Goal: Transaction & Acquisition: Purchase product/service

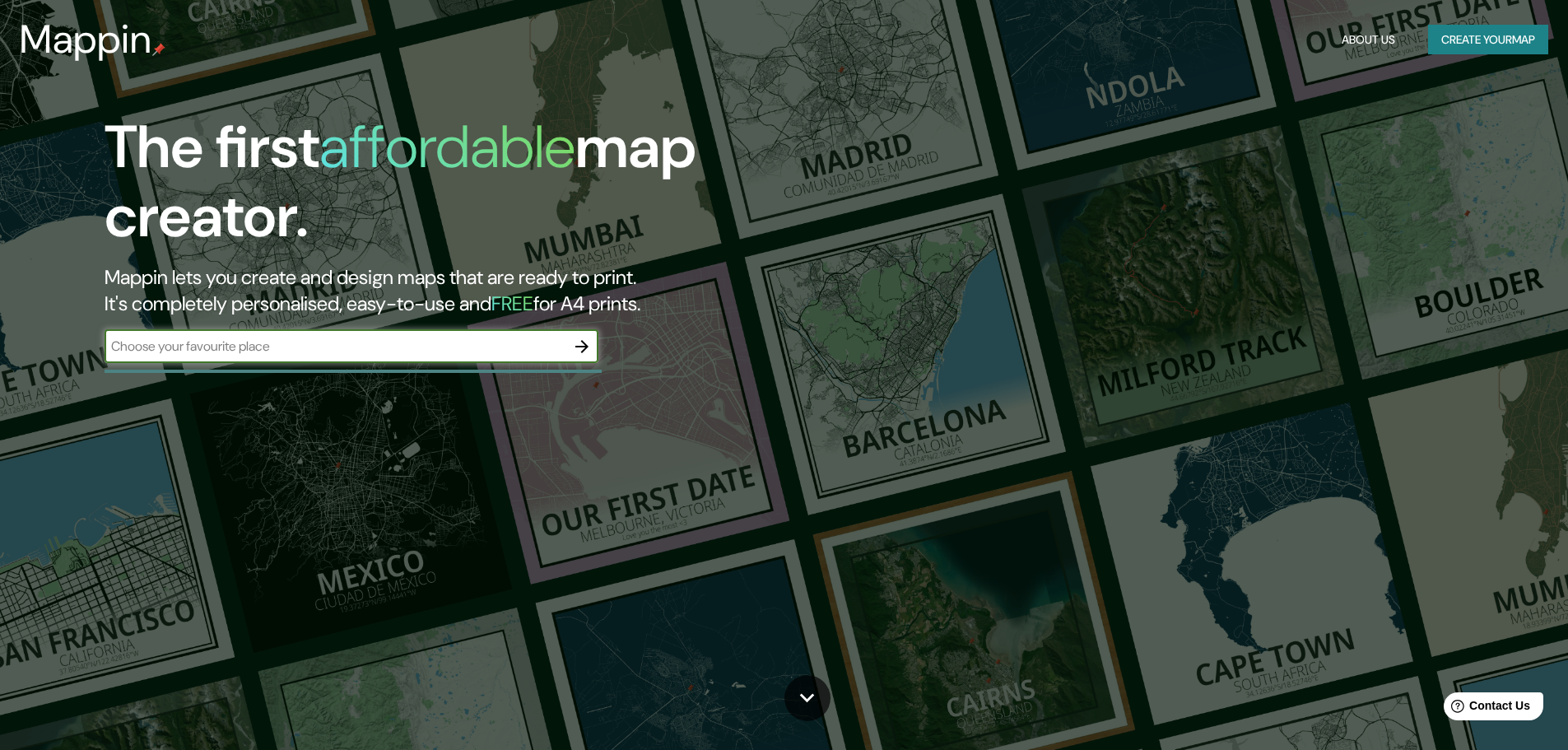
click at [550, 348] on input "text" at bounding box center [335, 346] width 461 height 19
type input "[GEOGRAPHIC_DATA]"
click at [582, 348] on icon "button" at bounding box center [582, 347] width 20 height 20
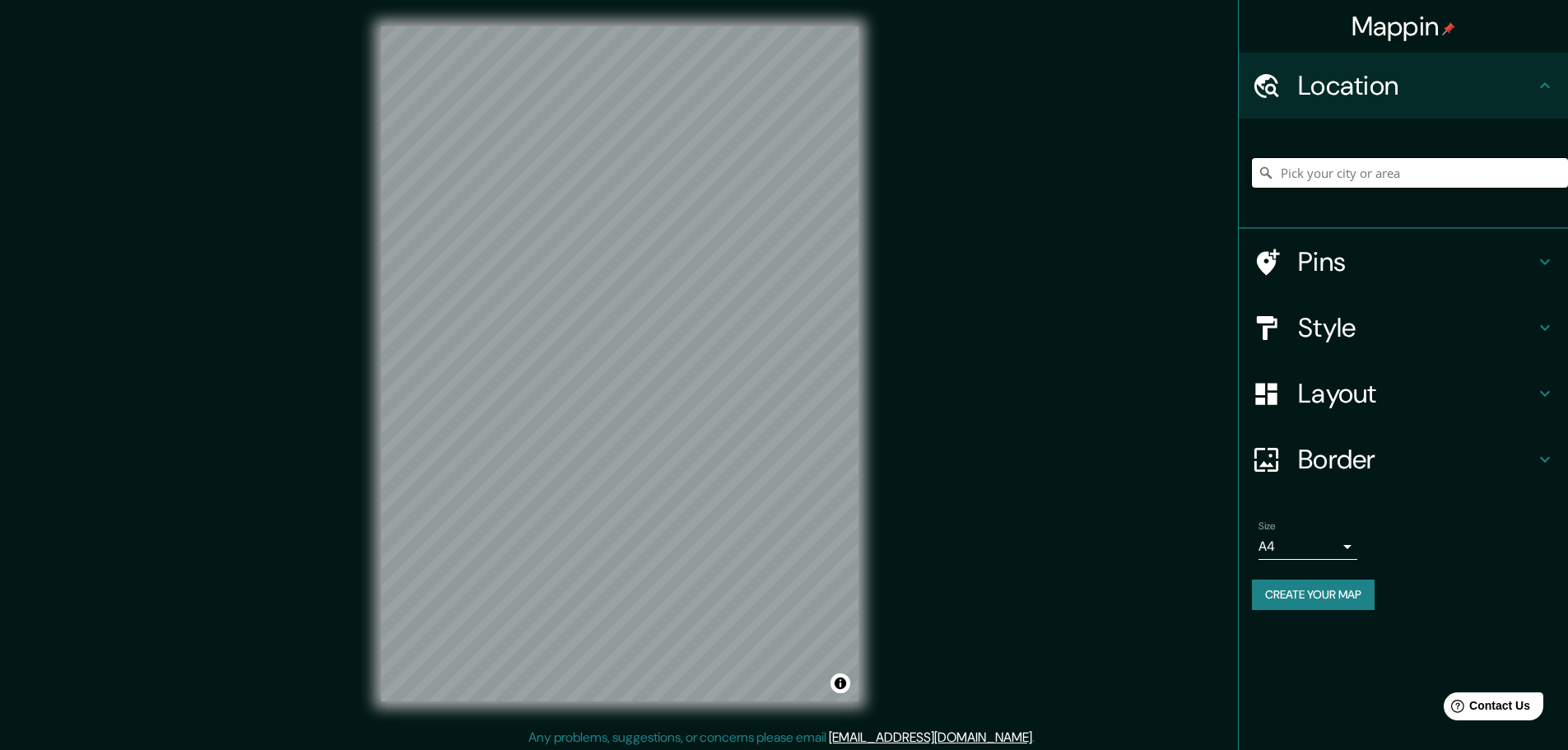
click at [1411, 167] on input "Pick your city or area" at bounding box center [1410, 173] width 316 height 30
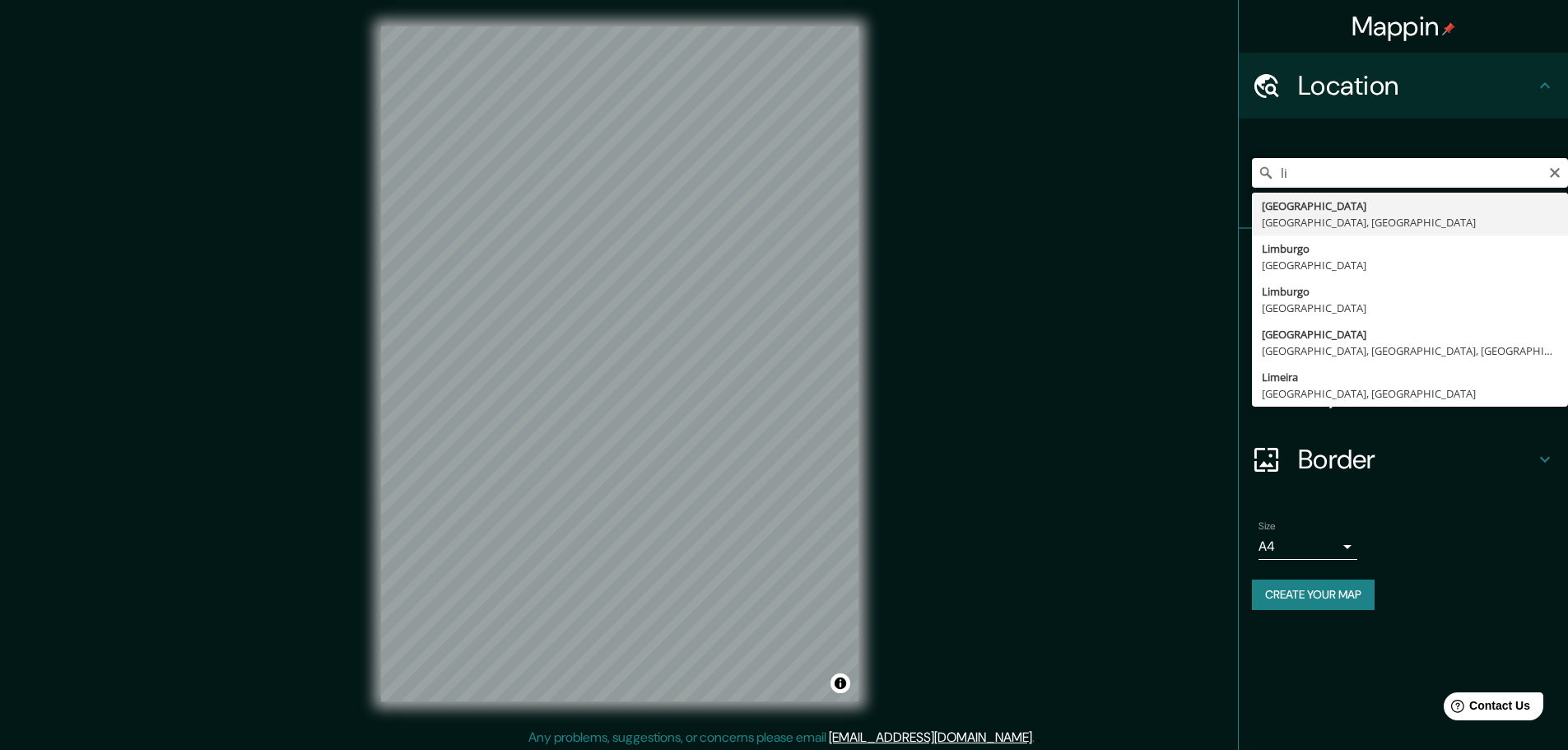
type input "l"
type input "[GEOGRAPHIC_DATA], [GEOGRAPHIC_DATA], [GEOGRAPHIC_DATA], [GEOGRAPHIC_DATA]"
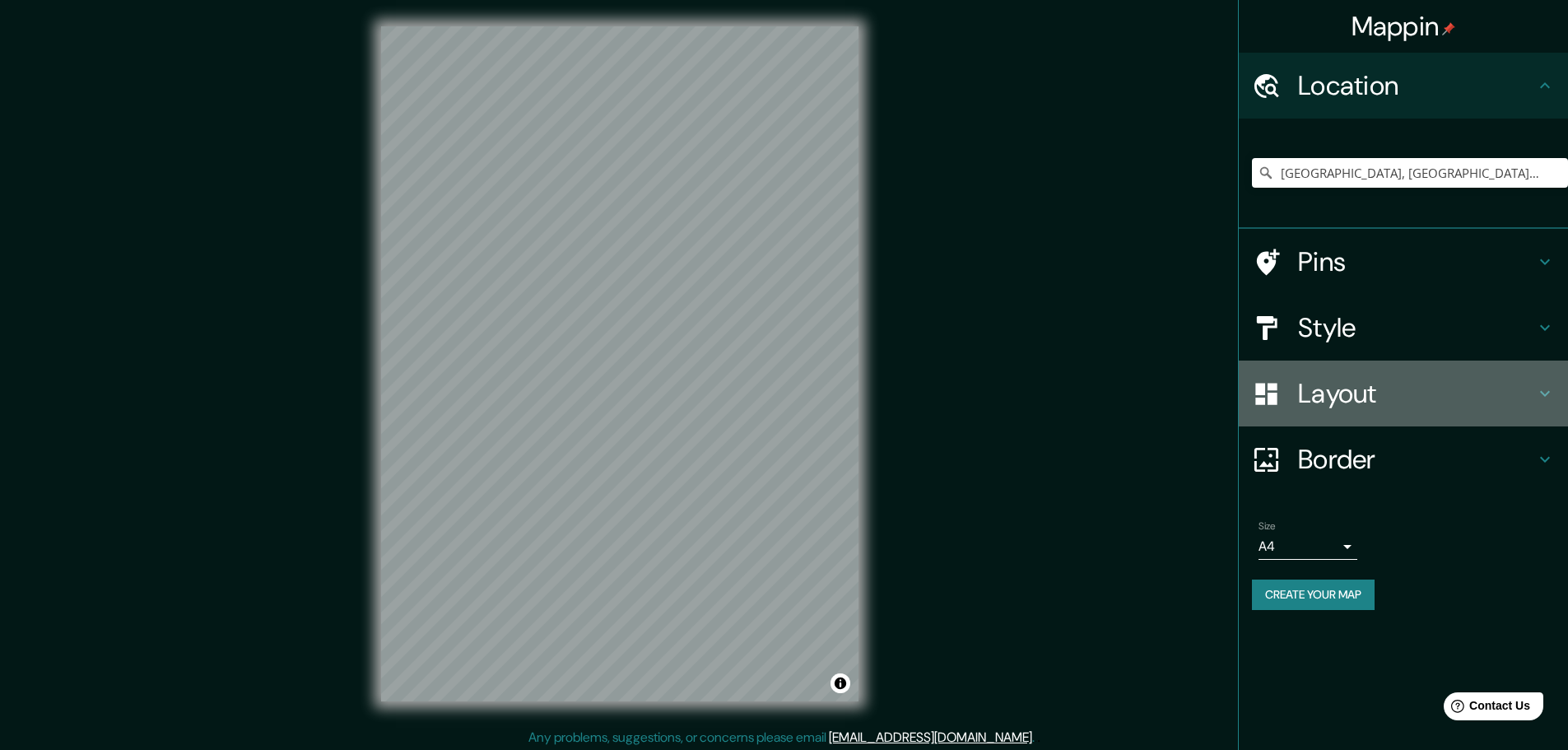
click at [1339, 392] on h4 "Layout" at bounding box center [1416, 393] width 237 height 33
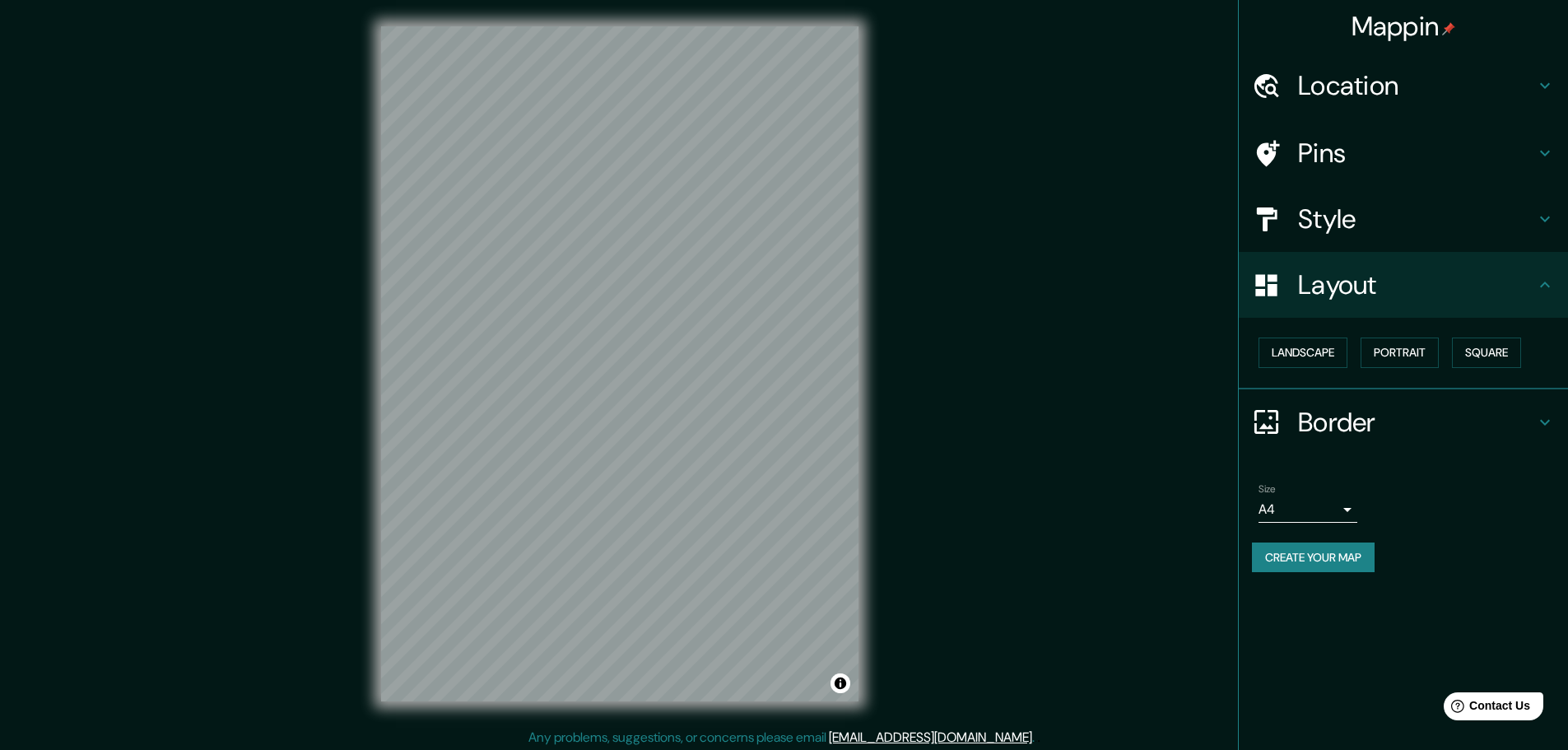
click at [1349, 292] on h4 "Layout" at bounding box center [1416, 285] width 237 height 33
click at [1401, 343] on button "Portrait" at bounding box center [1400, 353] width 78 height 31
click at [1398, 351] on button "Portrait" at bounding box center [1400, 353] width 78 height 31
click at [1293, 357] on button "Landscape" at bounding box center [1303, 353] width 89 height 31
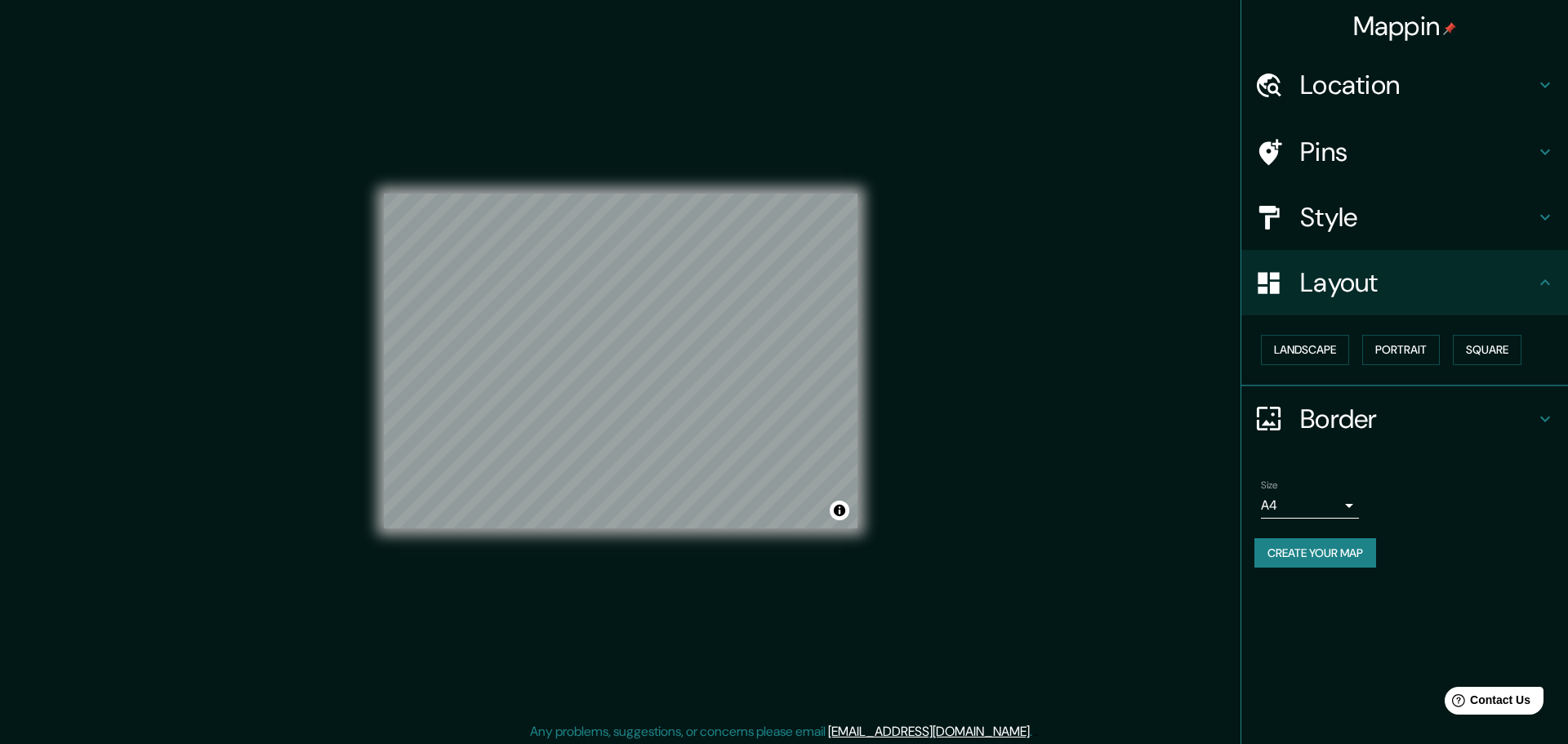
click at [1330, 497] on body "Mappin Location [GEOGRAPHIC_DATA], [GEOGRAPHIC_DATA], [GEOGRAPHIC_DATA], [GEOGR…" at bounding box center [784, 372] width 1568 height 744
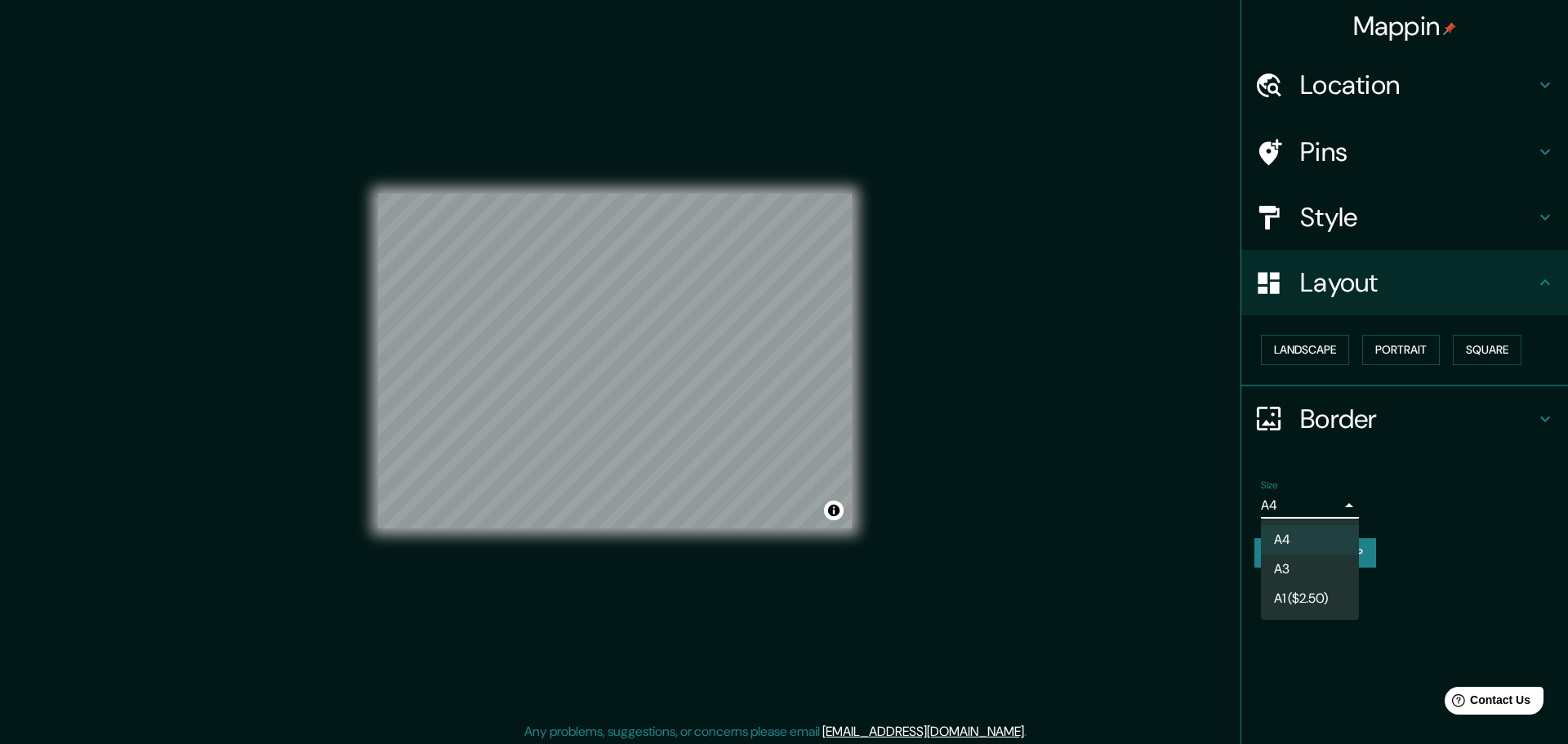
click at [1308, 578] on li "A3" at bounding box center [1310, 569] width 98 height 30
type input "a4"
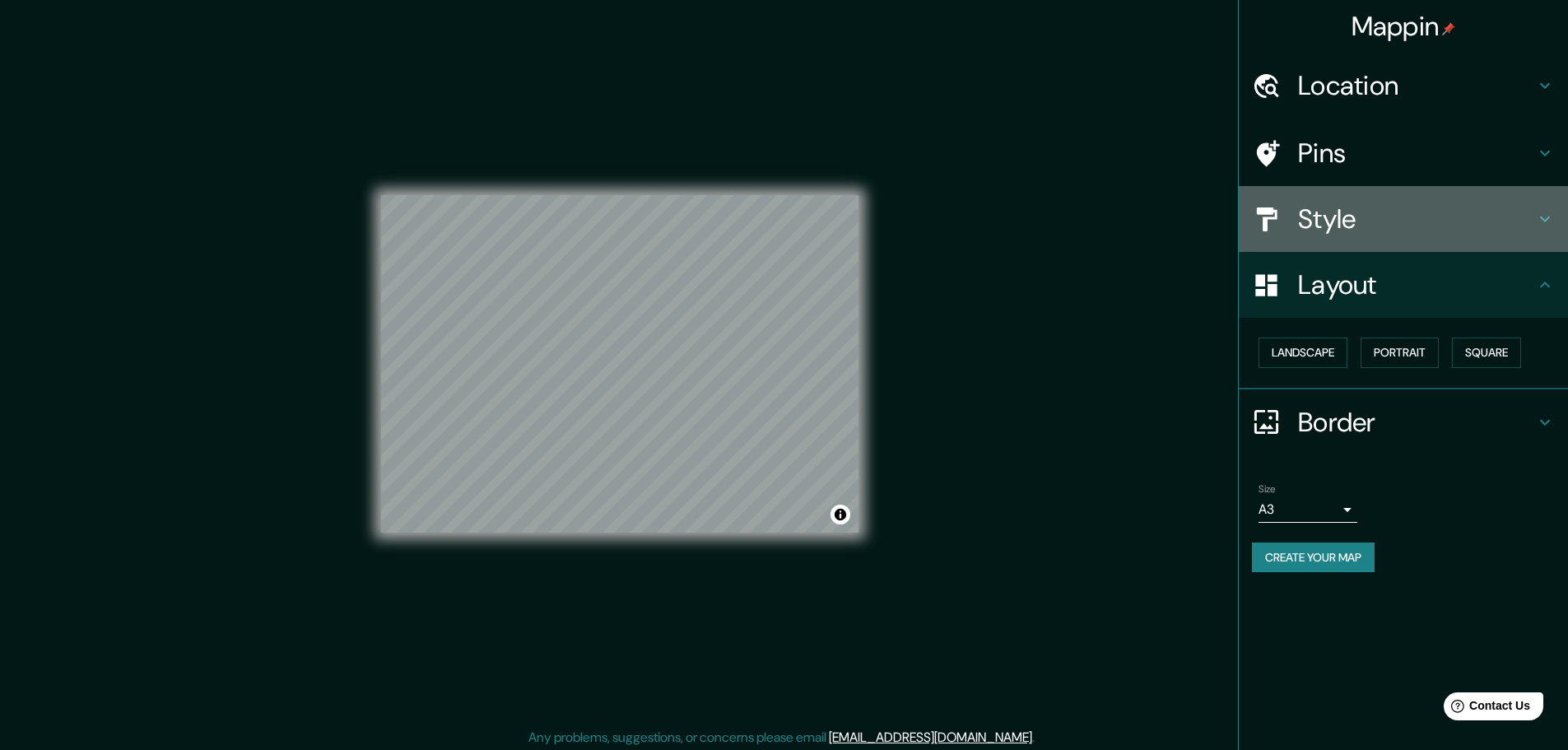
click at [1397, 223] on h4 "Style" at bounding box center [1416, 220] width 237 height 33
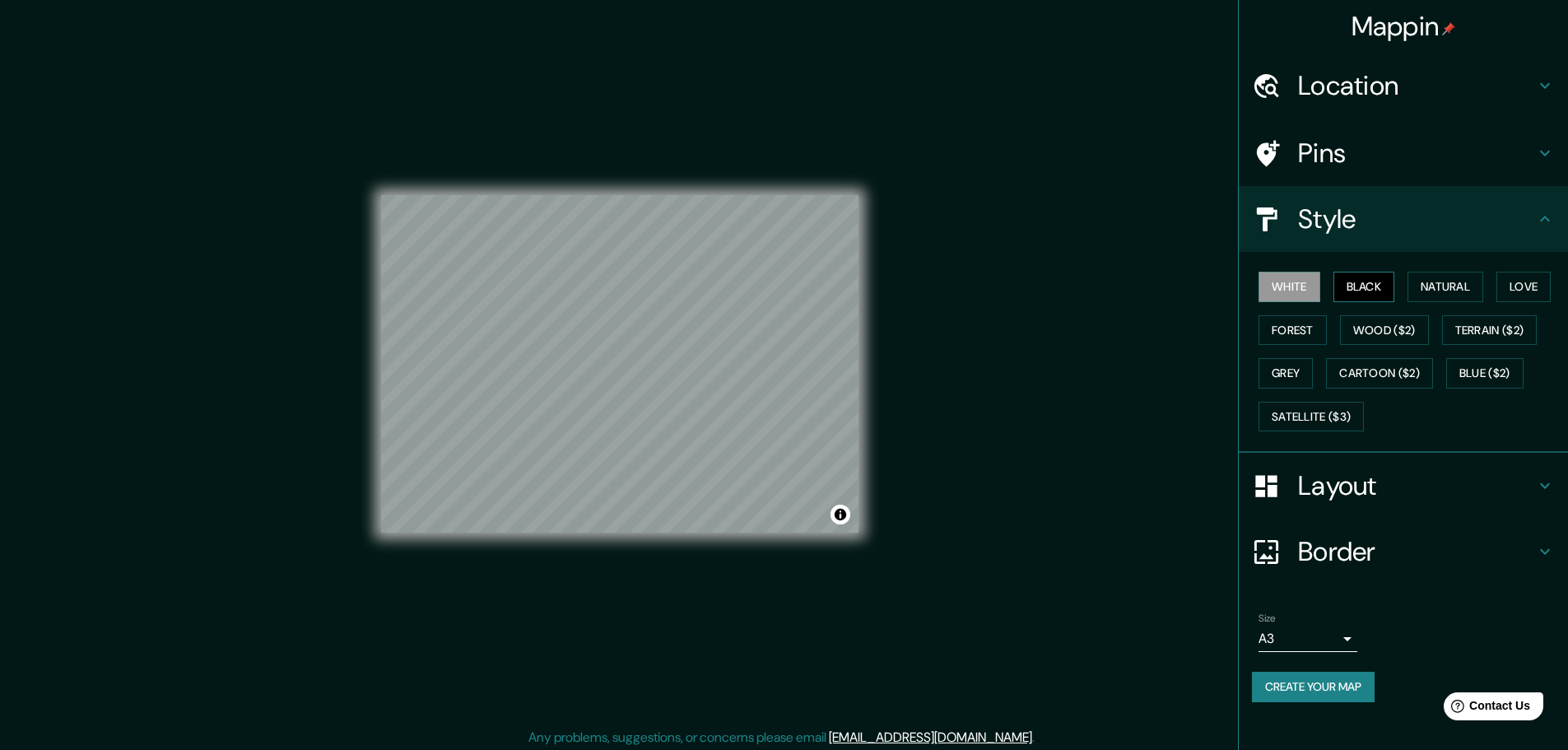
click at [1389, 285] on button "Black" at bounding box center [1364, 287] width 62 height 31
